Goal: Transaction & Acquisition: Purchase product/service

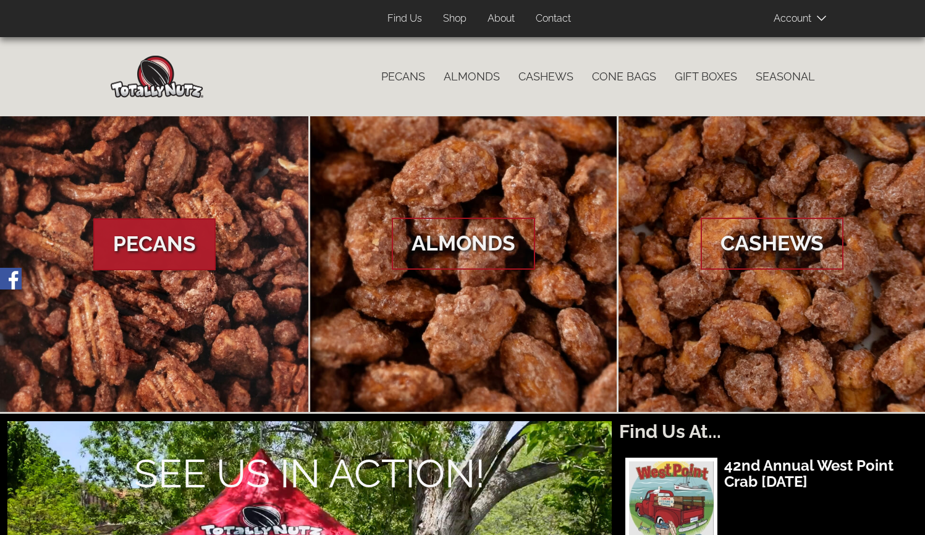
click at [132, 315] on link "Pecans" at bounding box center [154, 263] width 309 height 295
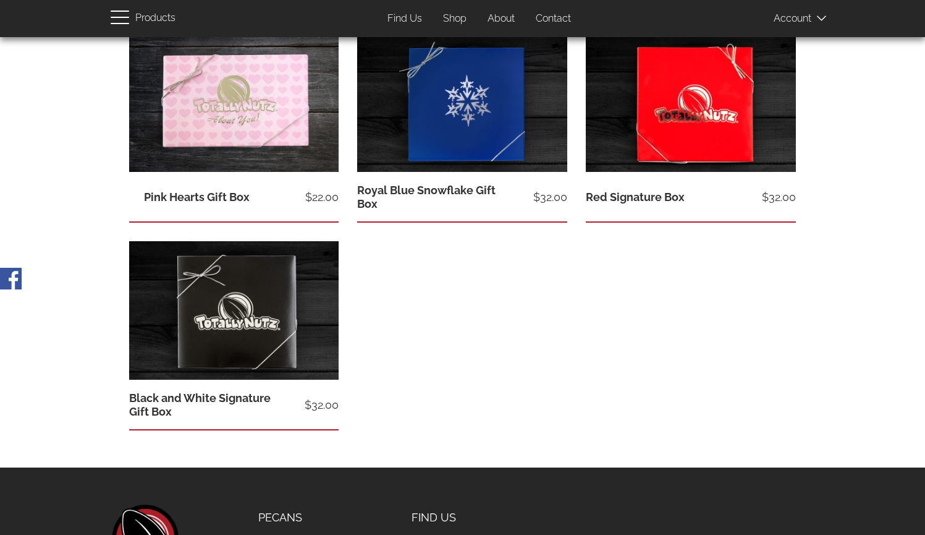
scroll to position [675, 0]
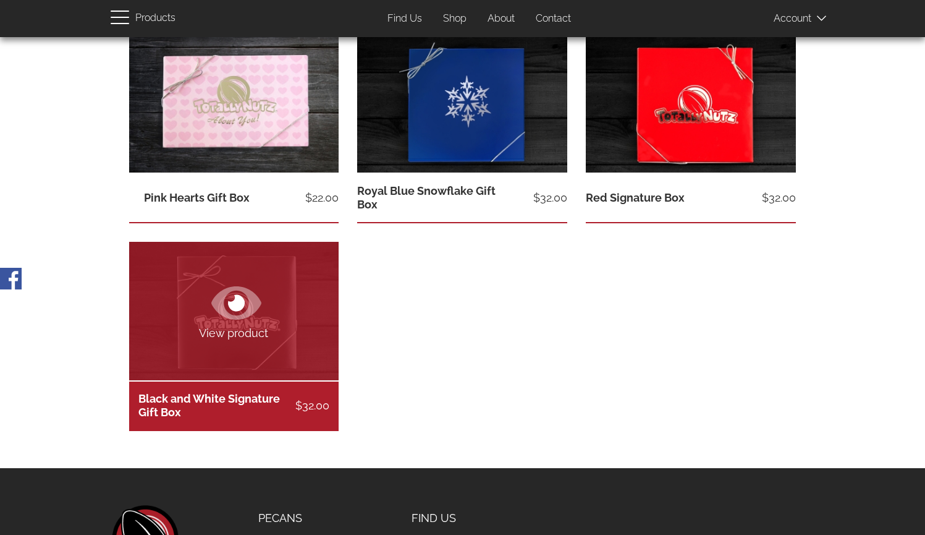
click at [245, 319] on icon at bounding box center [236, 303] width 50 height 44
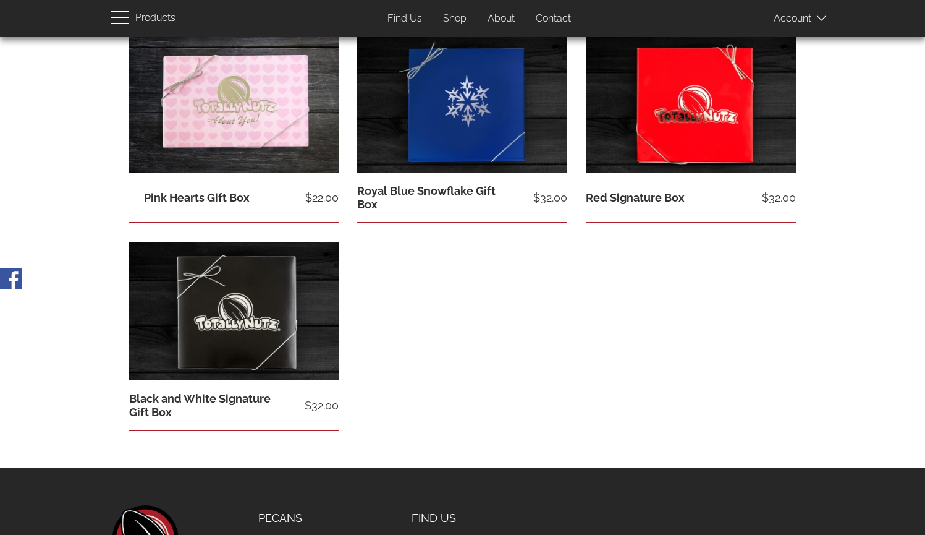
click at [450, 19] on link "Shop" at bounding box center [455, 19] width 42 height 24
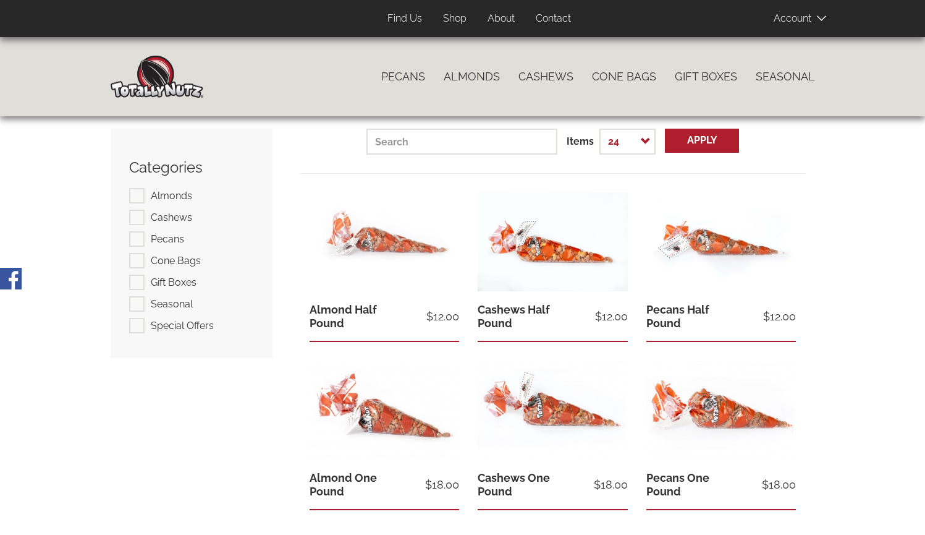
click at [137, 237] on label "Pecans" at bounding box center [156, 238] width 55 height 15
checkbox input "true"
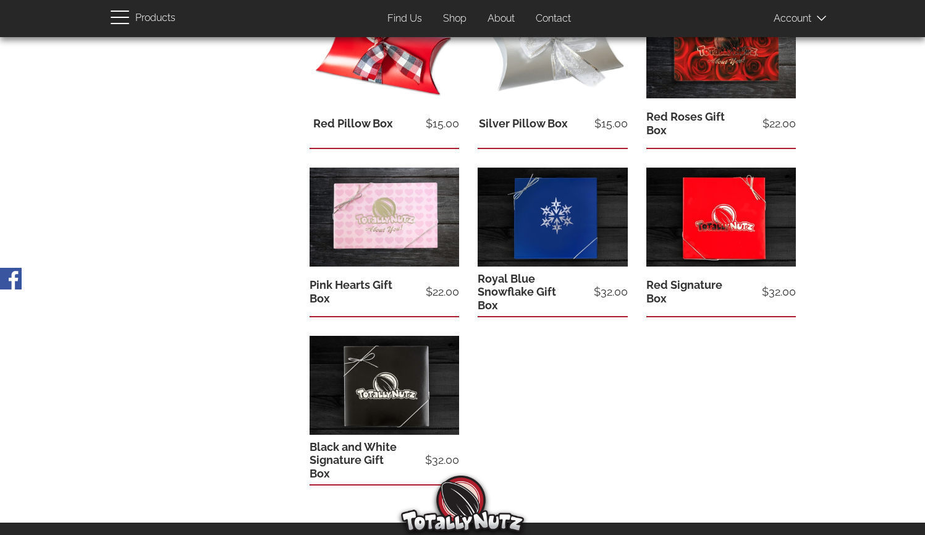
scroll to position [365, 0]
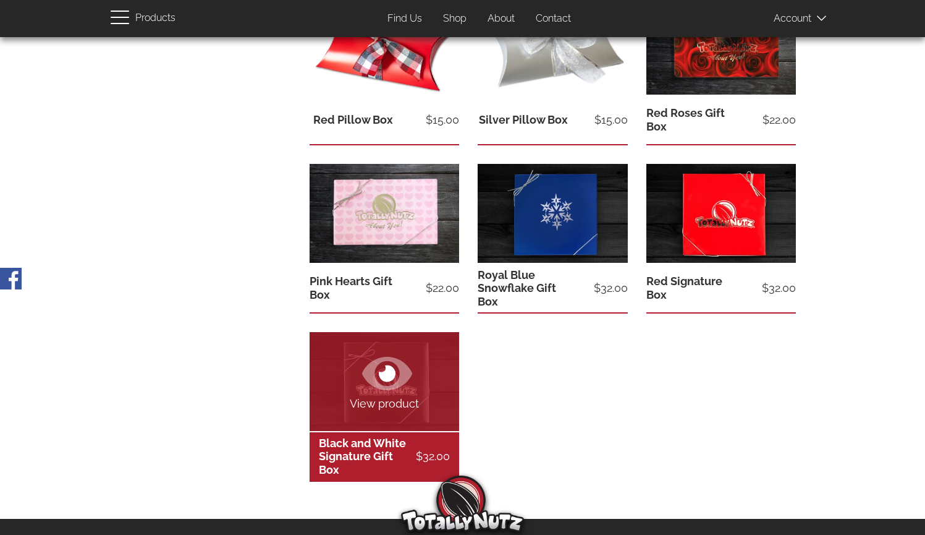
click at [406, 454] on link "Black and White Signature Gift Box" at bounding box center [362, 456] width 87 height 40
click at [386, 436] on link "Black and White Signature Gift Box" at bounding box center [362, 456] width 87 height 40
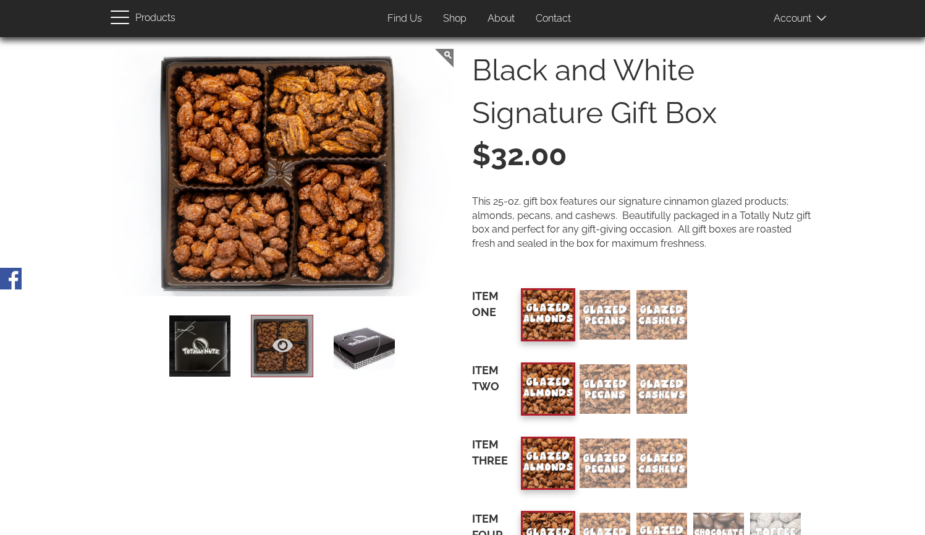
scroll to position [90, 0]
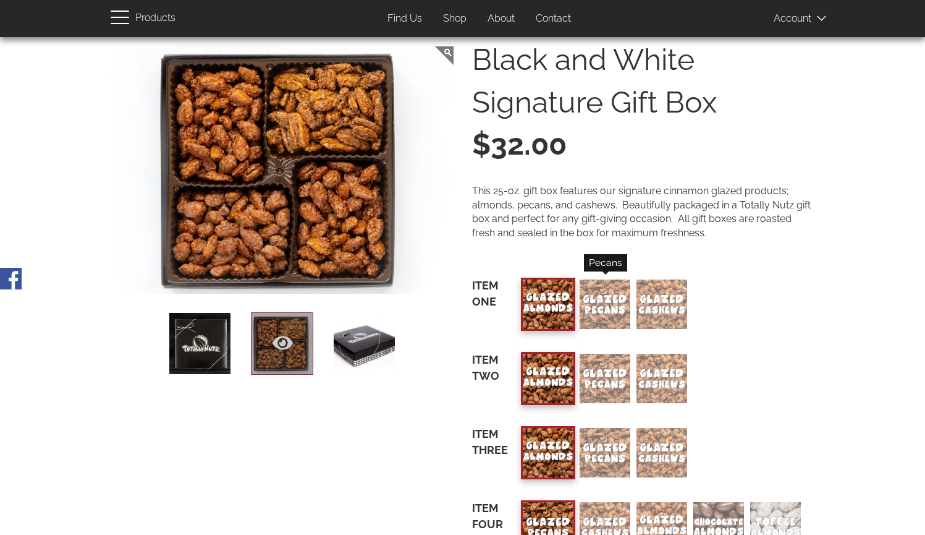
click at [607, 302] on div "Pecans" at bounding box center [605, 303] width 51 height 49
click at [0, 0] on input "Pecans" at bounding box center [0, 0] width 0 height 0
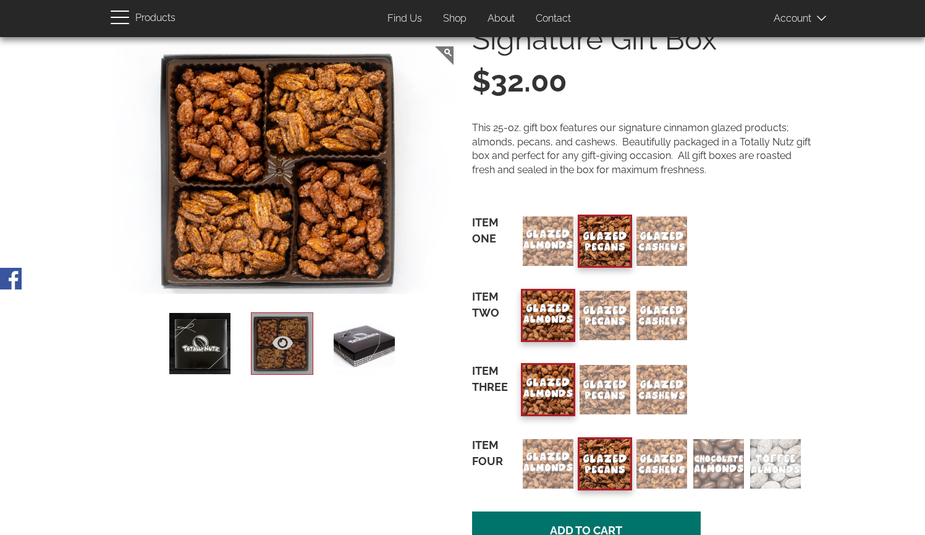
scroll to position [153, 0]
click at [541, 233] on div "Almonds" at bounding box center [548, 240] width 51 height 49
click at [0, 0] on input "Almonds" at bounding box center [0, 0] width 0 height 0
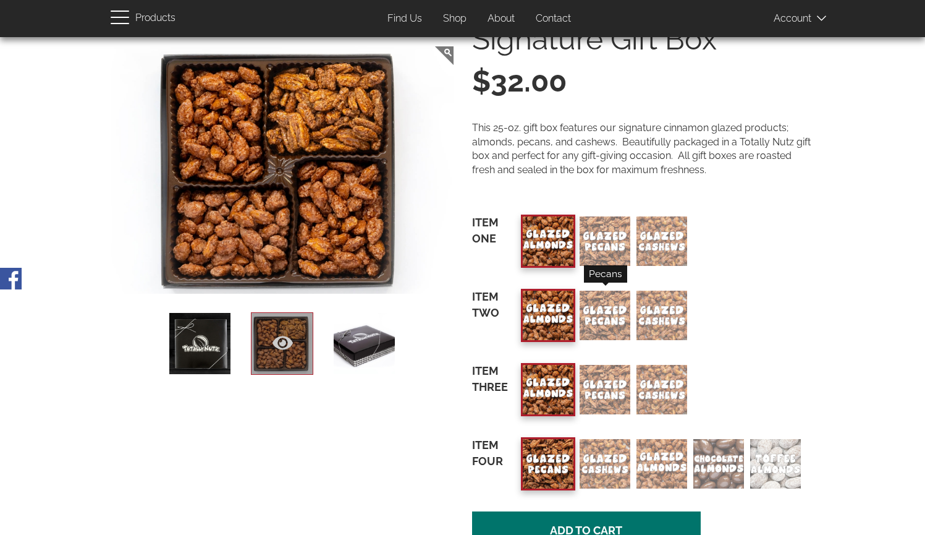
click at [596, 311] on div "Pecans" at bounding box center [605, 314] width 51 height 49
click at [0, 0] on input "Pecans" at bounding box center [0, 0] width 0 height 0
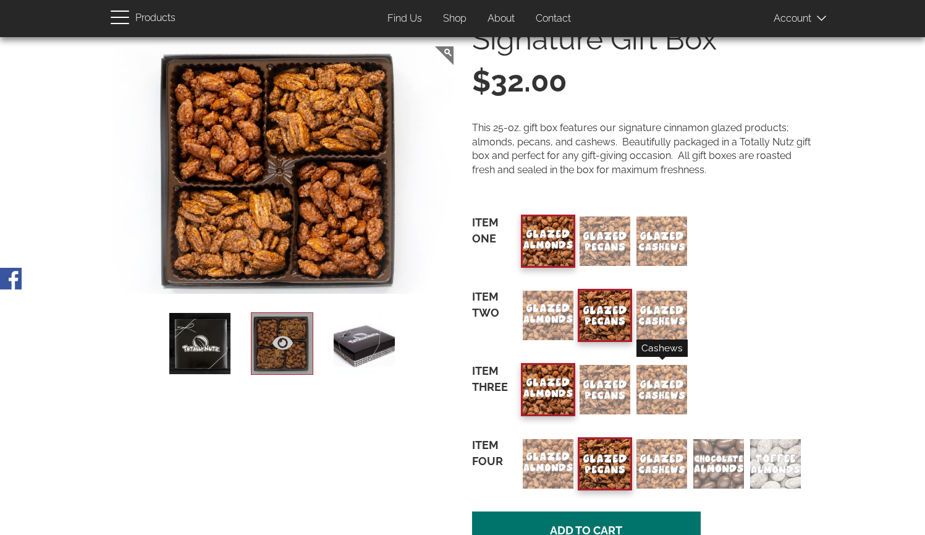
click at [652, 391] on div "Cashews" at bounding box center [662, 389] width 51 height 49
click at [0, 0] on input "Cashews" at bounding box center [0, 0] width 0 height 0
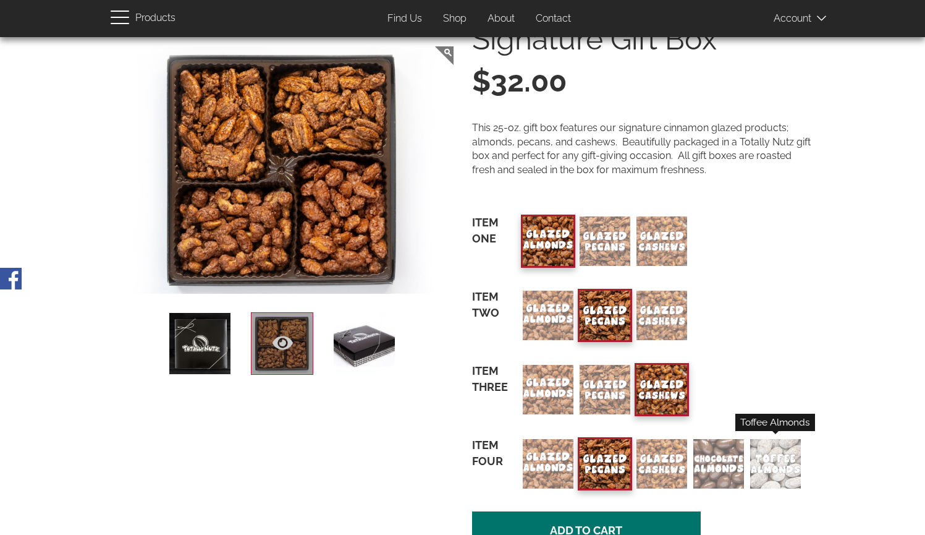
click at [774, 463] on div "Toffee Almonds" at bounding box center [775, 463] width 51 height 49
click at [0, 0] on input "Toffee Almonds" at bounding box center [0, 0] width 0 height 0
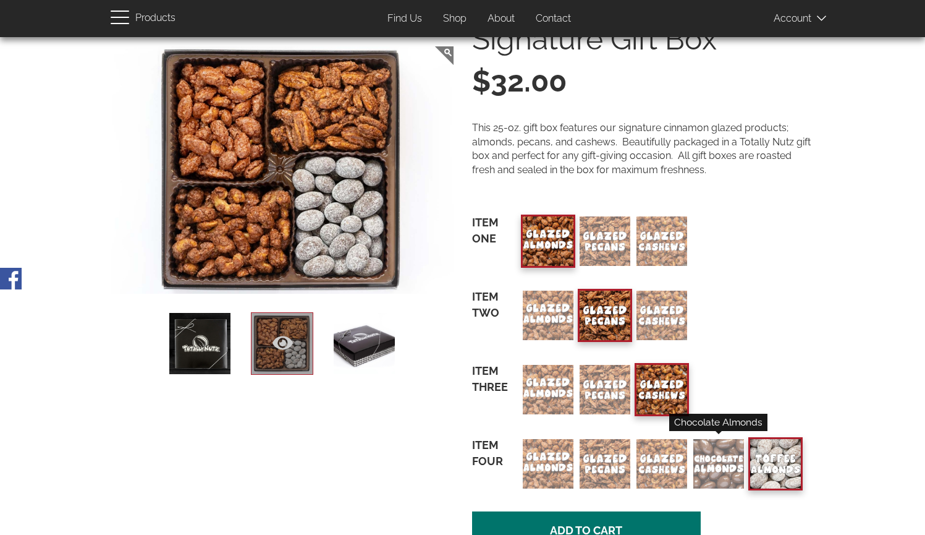
click at [725, 470] on div "Chocolate Almonds" at bounding box center [718, 463] width 51 height 49
click at [0, 0] on input "Chocolate Almonds" at bounding box center [0, 0] width 0 height 0
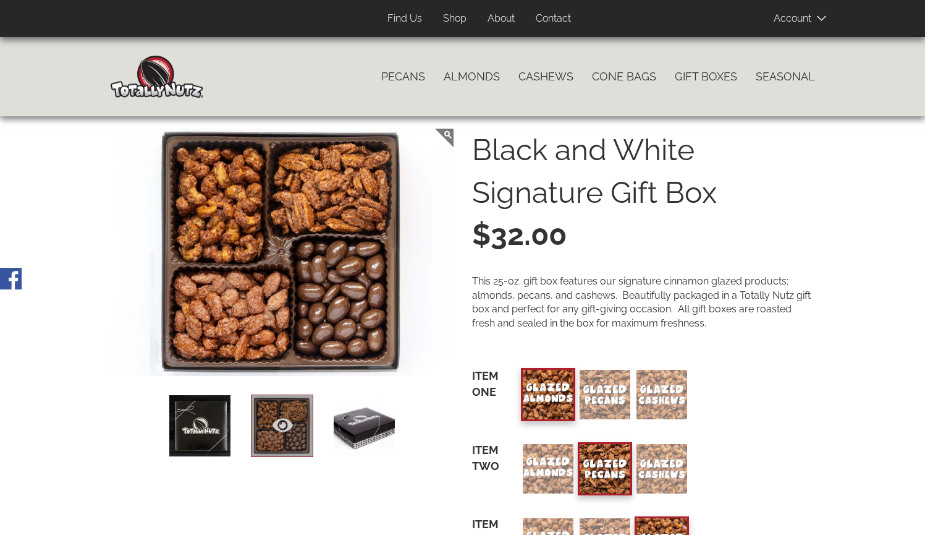
scroll to position [0, 0]
click at [779, 76] on link "Seasonal" at bounding box center [786, 77] width 78 height 26
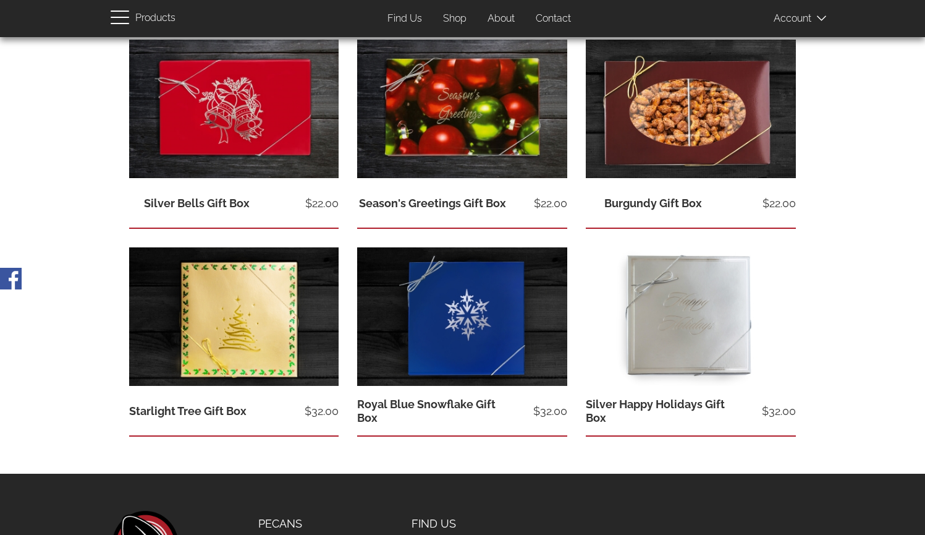
scroll to position [256, 0]
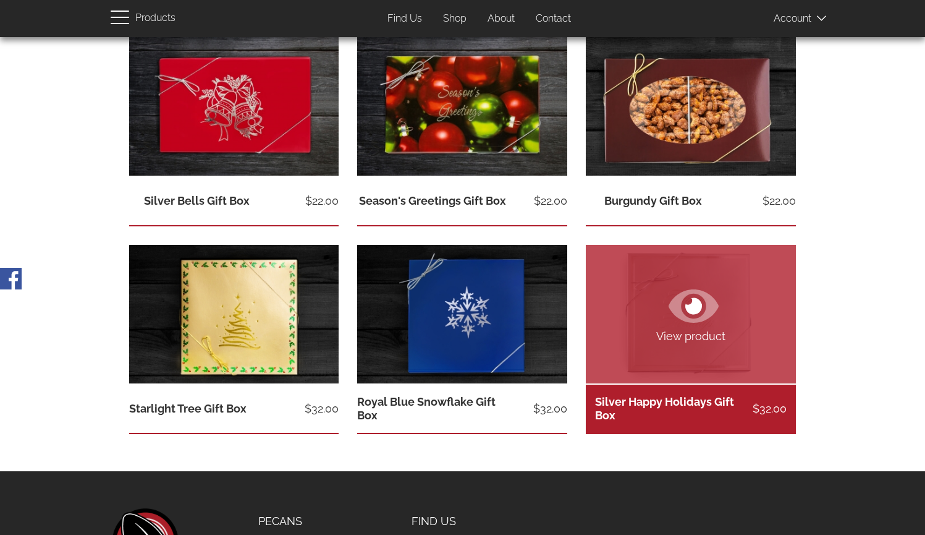
click at [701, 335] on span "View product" at bounding box center [691, 336] width 210 height 16
click at [700, 335] on span "View product" at bounding box center [691, 336] width 210 height 16
click at [698, 403] on link "Silver Happy Holidays Gift Box" at bounding box center [664, 408] width 139 height 27
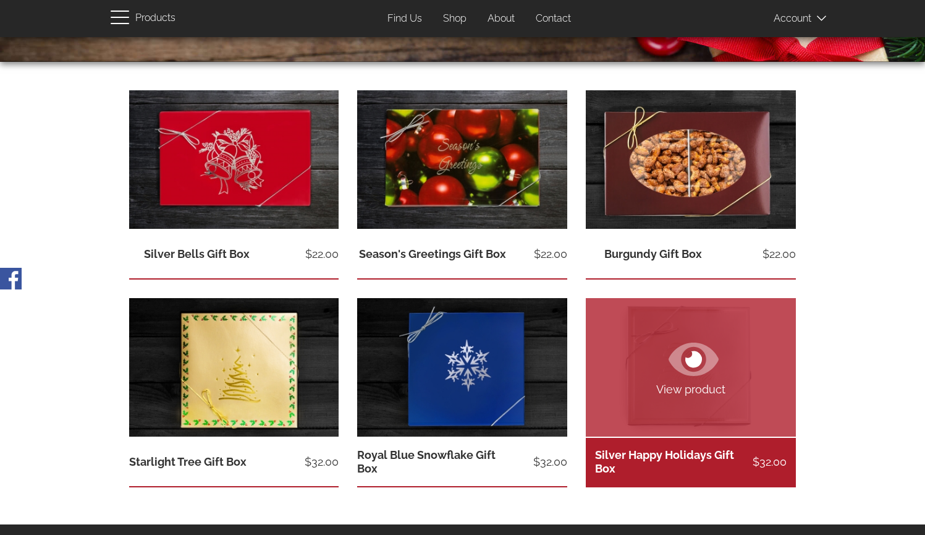
scroll to position [192, 0]
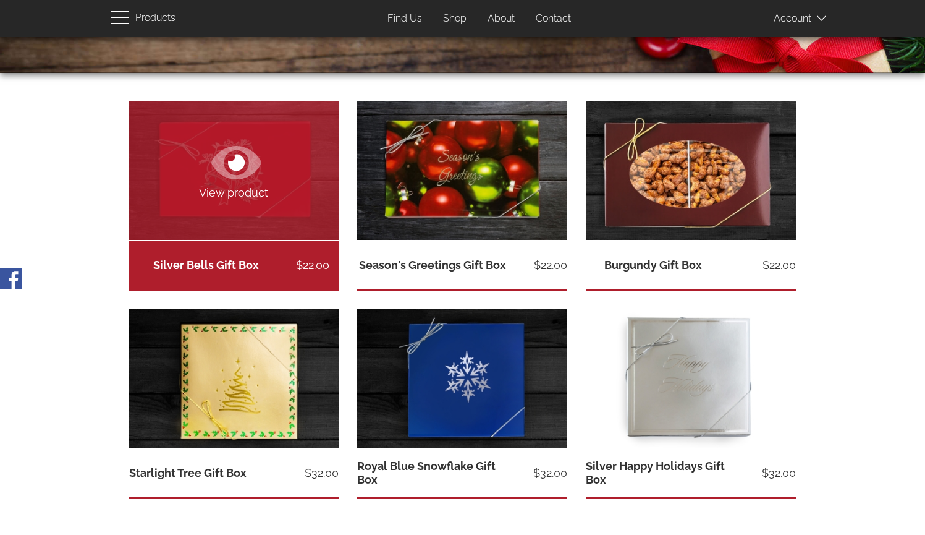
click at [216, 159] on icon at bounding box center [236, 162] width 50 height 33
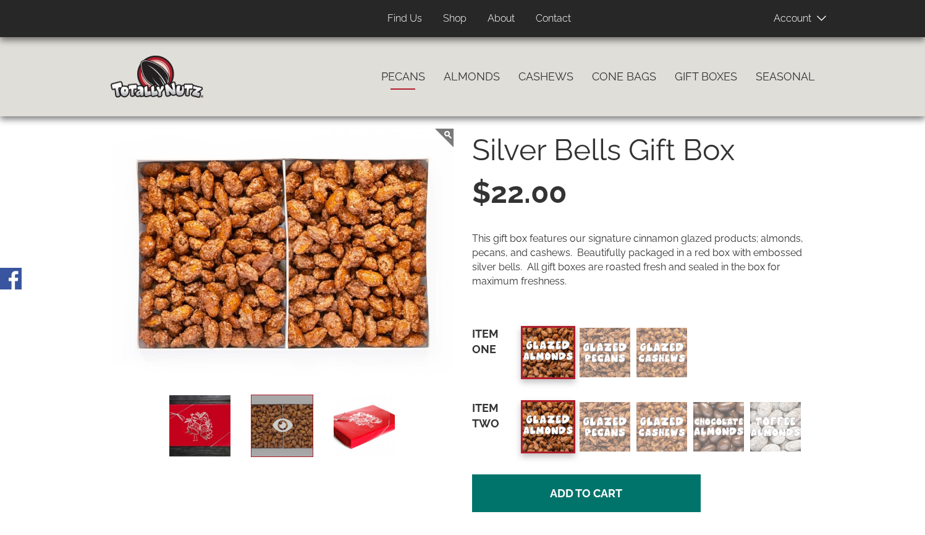
click at [396, 77] on link "Pecans" at bounding box center [403, 77] width 62 height 26
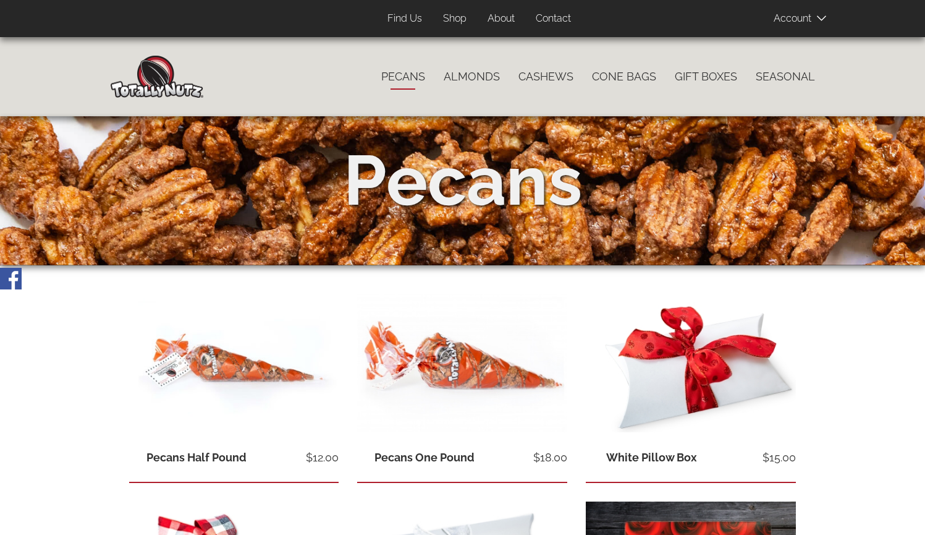
click at [502, 15] on link "About" at bounding box center [501, 19] width 46 height 24
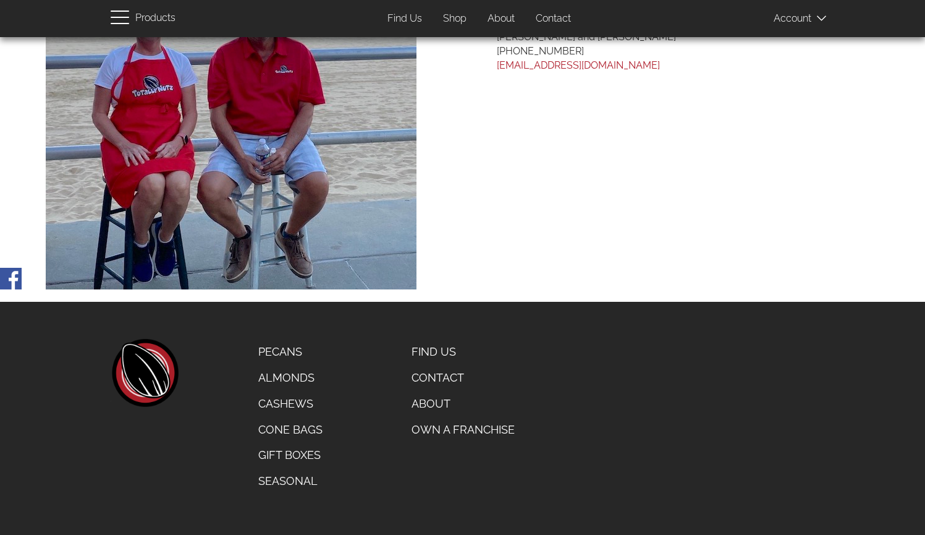
scroll to position [811, 0]
click at [454, 428] on link "Own a Franchise" at bounding box center [463, 430] width 122 height 26
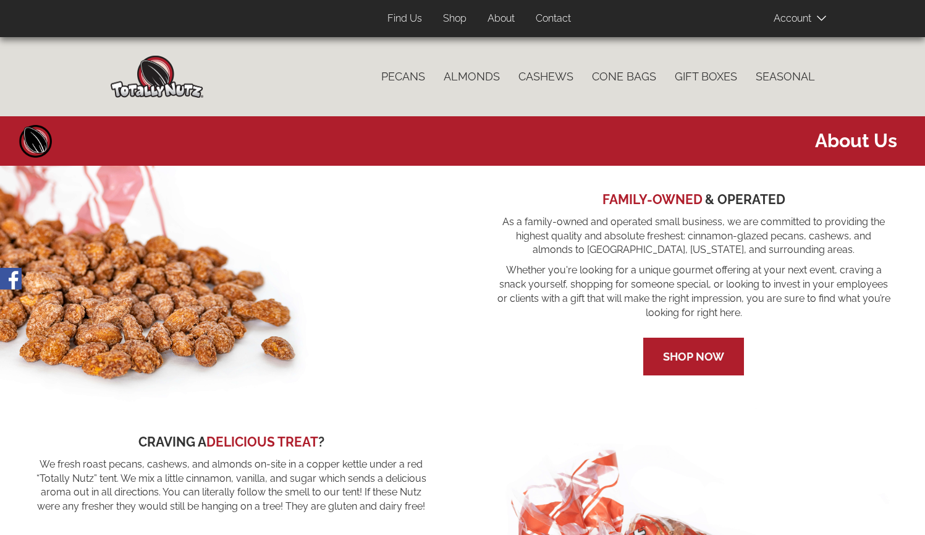
scroll to position [0, 0]
